Goal: Transaction & Acquisition: Book appointment/travel/reservation

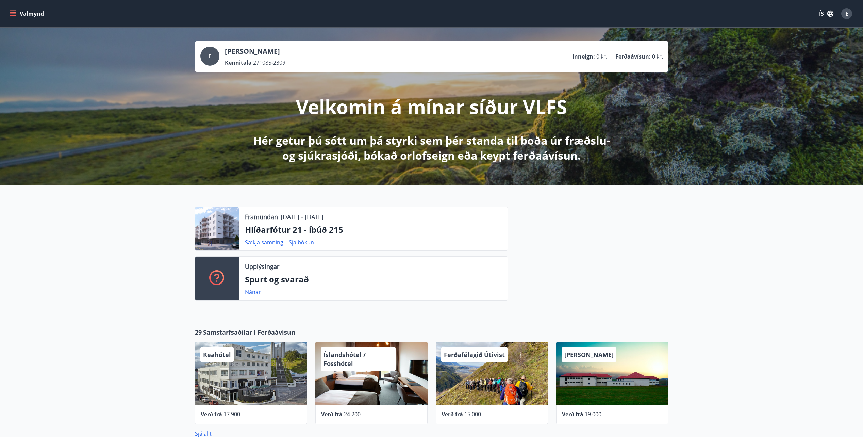
click at [28, 14] on button "Valmynd" at bounding box center [27, 13] width 38 height 12
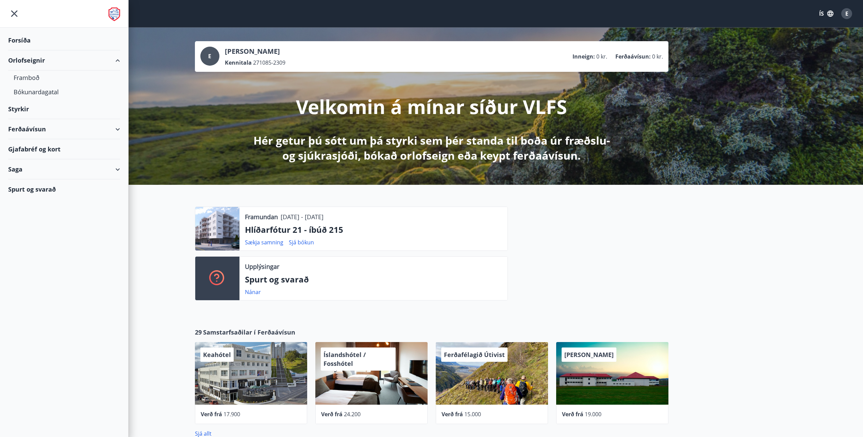
click at [31, 46] on div "Forsíða" at bounding box center [64, 40] width 112 height 20
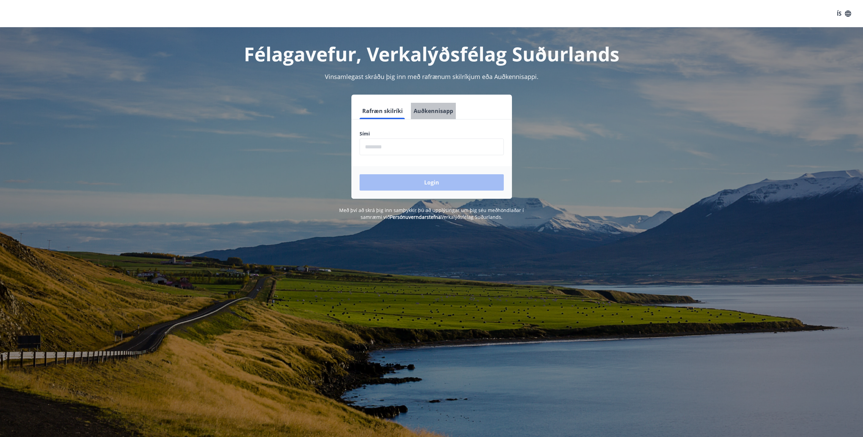
click at [437, 115] on button "Auðkennisapp" at bounding box center [433, 111] width 45 height 16
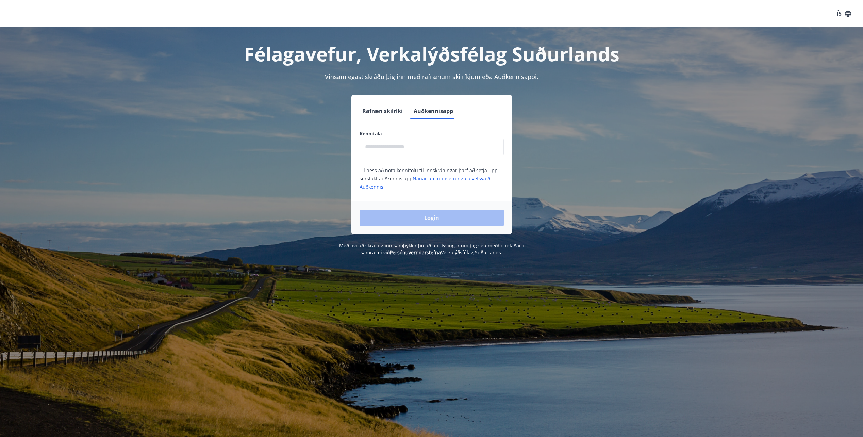
click at [393, 111] on button "Rafræn skilríki" at bounding box center [383, 111] width 46 height 16
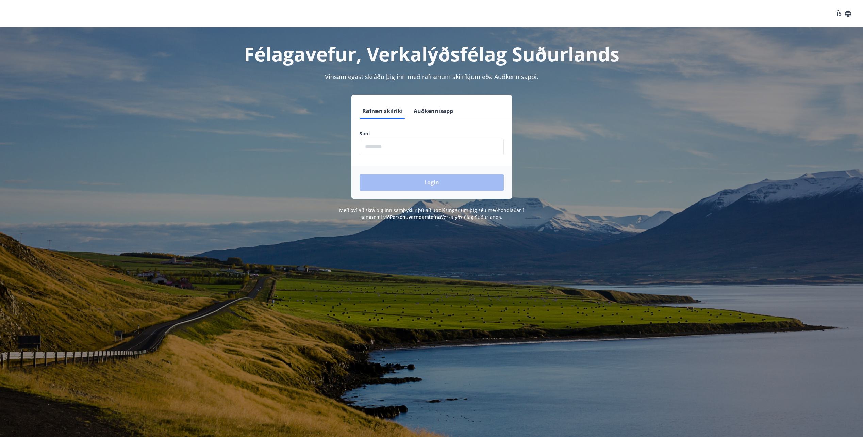
click at [383, 147] on input "phone" at bounding box center [432, 146] width 144 height 17
click at [385, 147] on input "phone" at bounding box center [432, 146] width 144 height 17
click at [460, 143] on input "phone" at bounding box center [432, 146] width 144 height 17
type input "********"
click at [387, 183] on button "Login" at bounding box center [432, 182] width 144 height 16
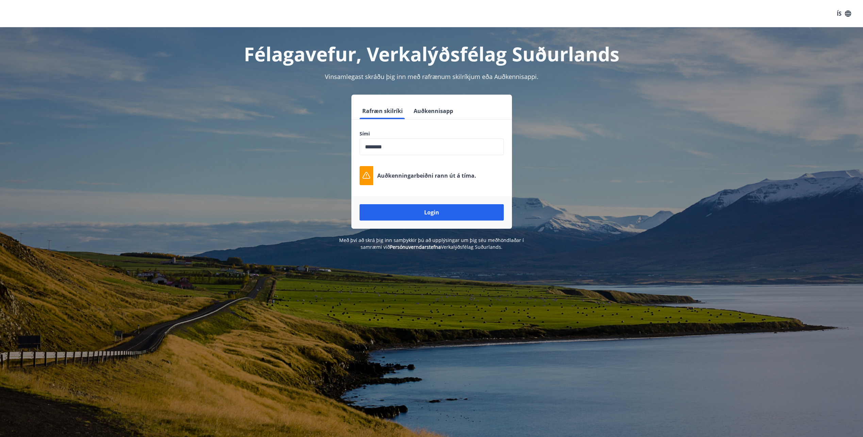
click at [439, 177] on p "Auðkenningarbeiðni rann út á tíma." at bounding box center [426, 175] width 99 height 7
copy form "Auðkenningarbeiðni rann út á tíma. Login"
click at [201, 236] on div "Félagavefur, Verkalýðsfélag Suðurlands Vinsamlegast skráðu þig inn með rafrænum…" at bounding box center [432, 138] width 490 height 223
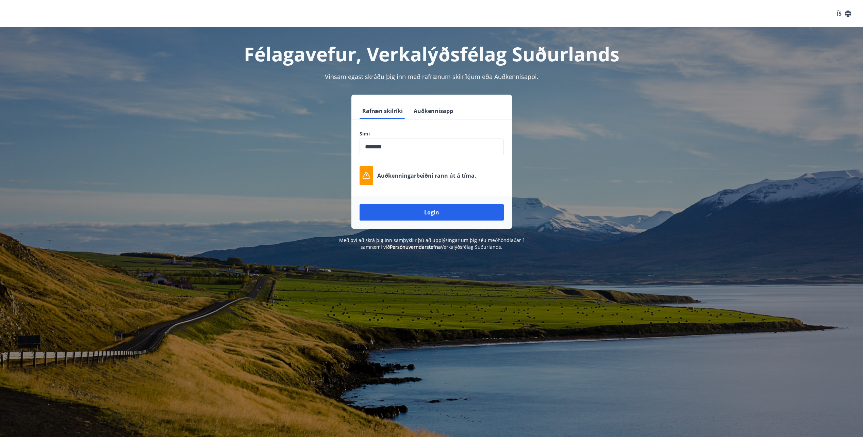
click at [404, 152] on input "phone" at bounding box center [432, 146] width 144 height 17
click at [414, 212] on button "Login" at bounding box center [432, 212] width 144 height 16
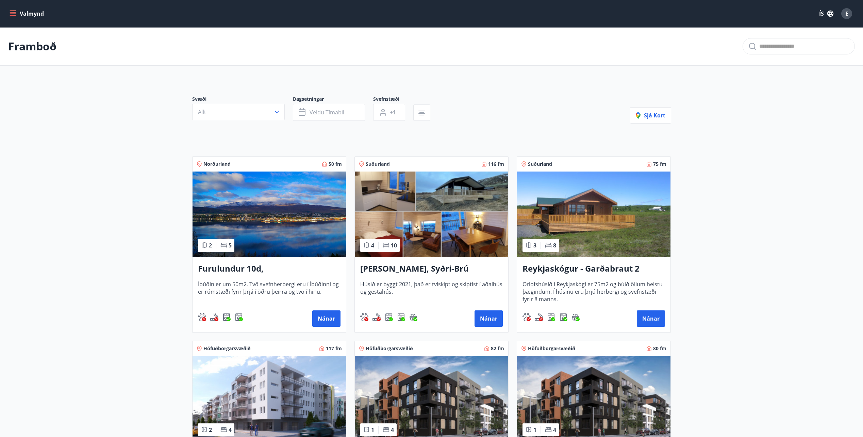
drag, startPoint x: 101, startPoint y: 237, endPoint x: 150, endPoint y: 113, distance: 133.6
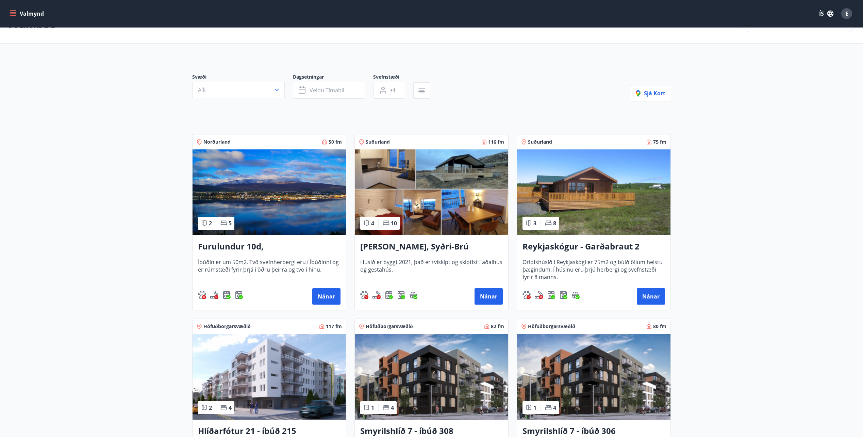
scroll to position [34, 0]
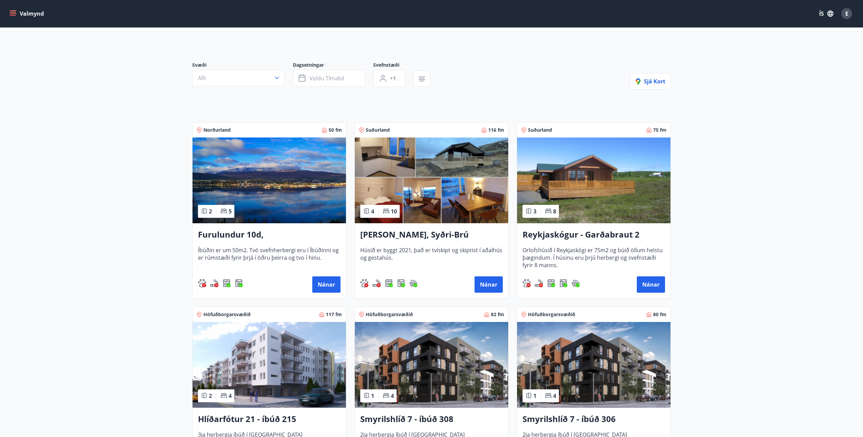
drag, startPoint x: 18, startPoint y: 19, endPoint x: 18, endPoint y: 16, distance: 3.7
click at [19, 19] on button "Valmynd" at bounding box center [27, 13] width 38 height 12
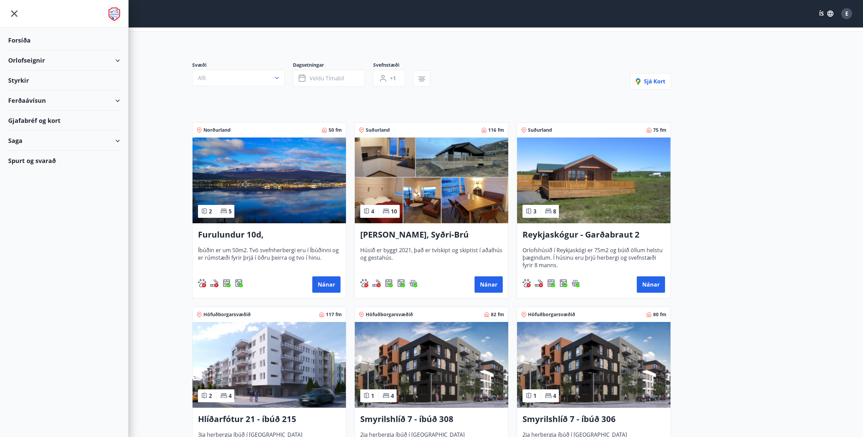
click at [24, 40] on div "Forsíða" at bounding box center [64, 40] width 112 height 20
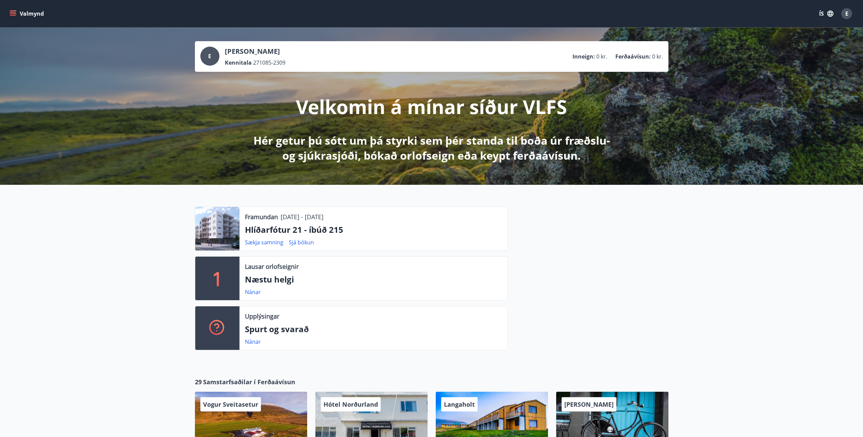
drag, startPoint x: 151, startPoint y: 228, endPoint x: 154, endPoint y: 46, distance: 181.7
click at [41, 12] on button "Valmynd" at bounding box center [27, 13] width 38 height 12
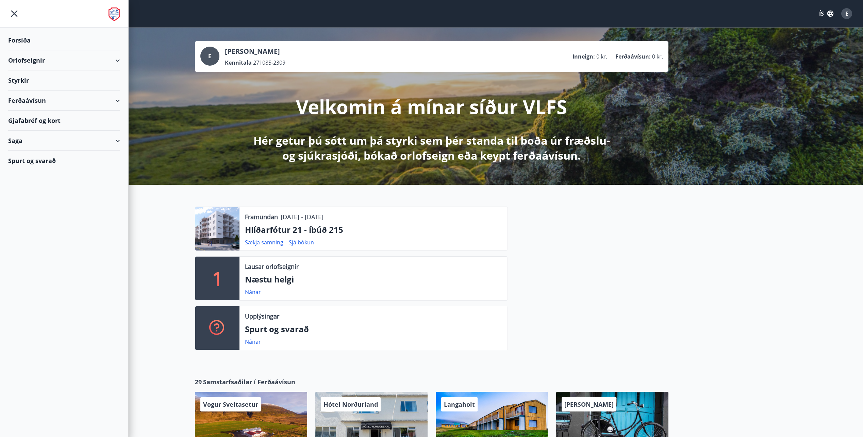
click at [26, 37] on div "Forsíða" at bounding box center [64, 40] width 112 height 20
